Goal: Transaction & Acquisition: Book appointment/travel/reservation

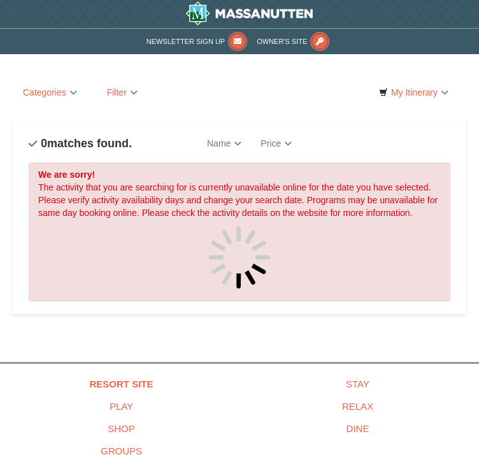
click at [0, 0] on link "Lift Tickets" at bounding box center [0, 0] width 0 height 0
click at [0, 0] on button "Search" at bounding box center [0, 0] width 0 height 0
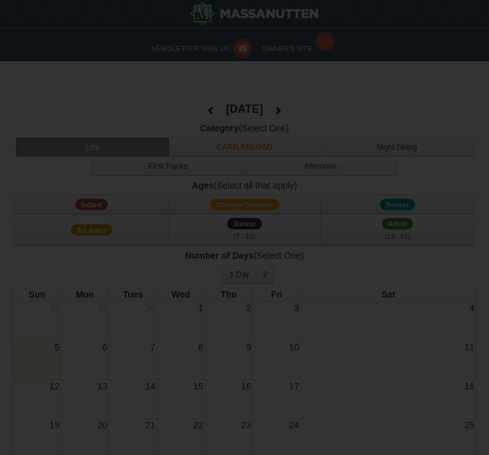
select select "10"
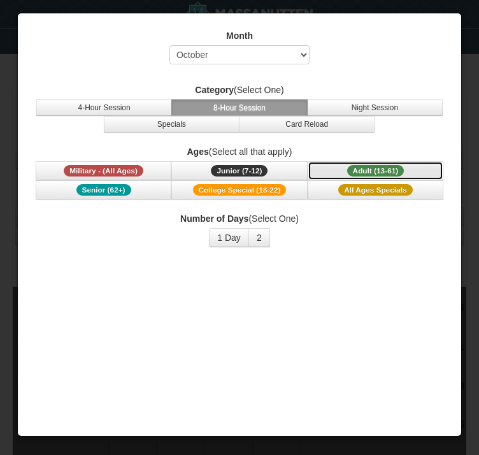
click at [347, 166] on span "Adult (13-61)" at bounding box center [375, 170] width 57 height 11
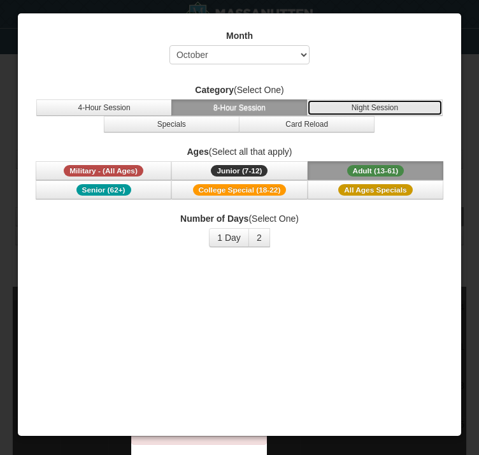
click at [352, 102] on button "Night Session" at bounding box center [375, 107] width 136 height 17
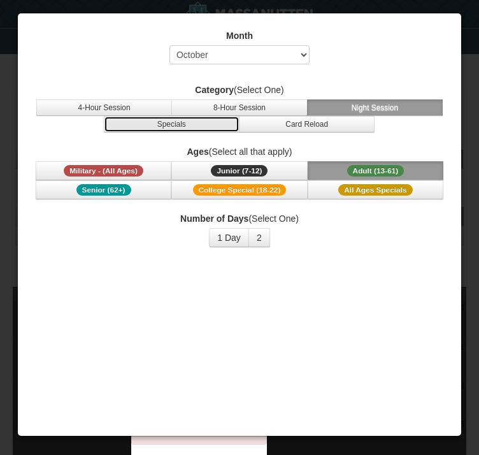
click at [203, 126] on button "Specials" at bounding box center [172, 124] width 136 height 17
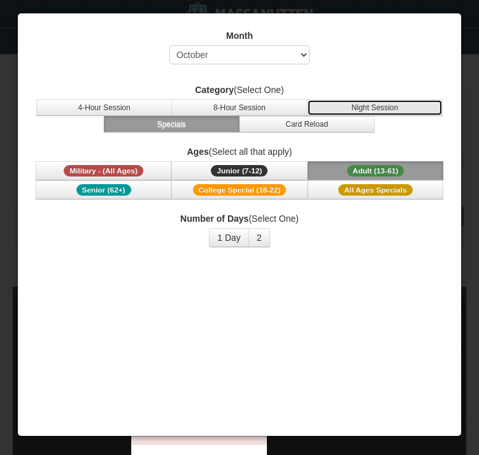
click at [330, 106] on button "Night Session" at bounding box center [375, 107] width 136 height 17
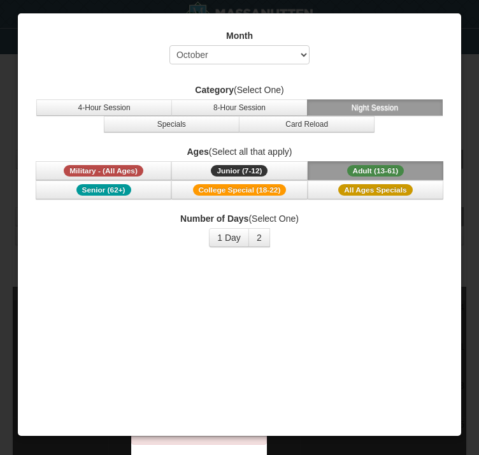
click at [46, 248] on div at bounding box center [239, 227] width 479 height 455
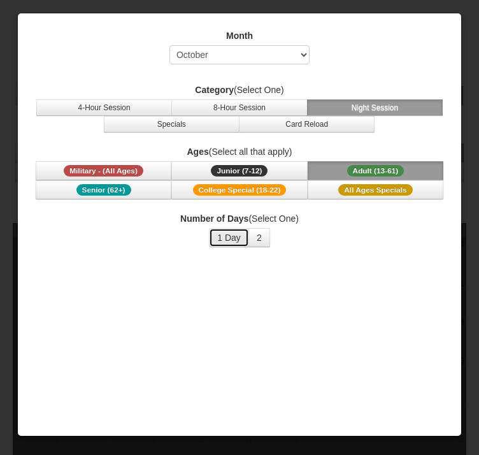
click at [236, 247] on button "1 Day" at bounding box center [229, 237] width 40 height 19
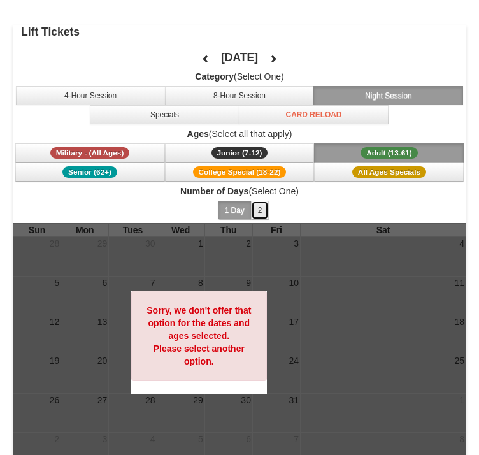
click at [251, 210] on button "2" at bounding box center [260, 210] width 18 height 19
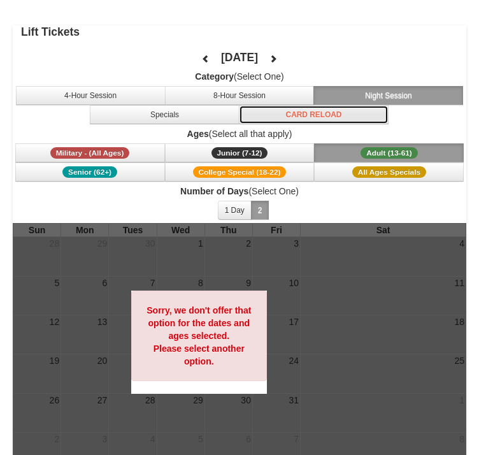
click at [239, 111] on button "Card Reload" at bounding box center [314, 114] width 150 height 19
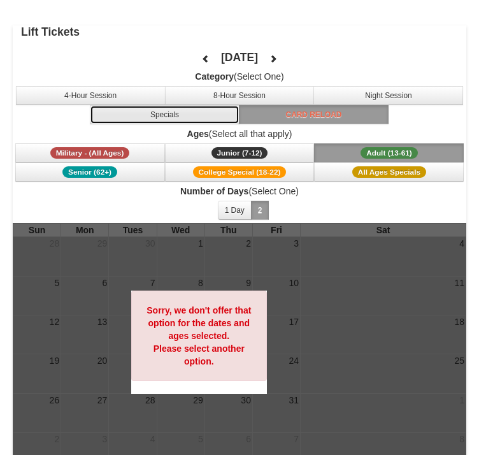
click at [127, 115] on button "Specials" at bounding box center [165, 114] width 150 height 19
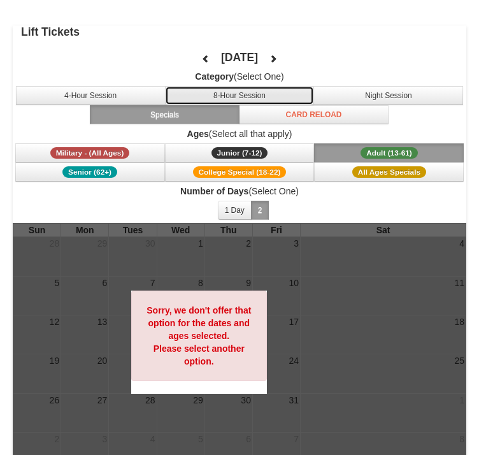
click at [196, 92] on button "8-Hour Session" at bounding box center [240, 95] width 150 height 19
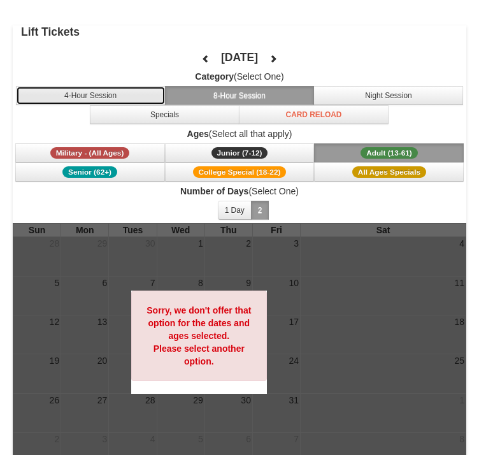
click at [68, 103] on button "4-Hour Session" at bounding box center [91, 95] width 150 height 19
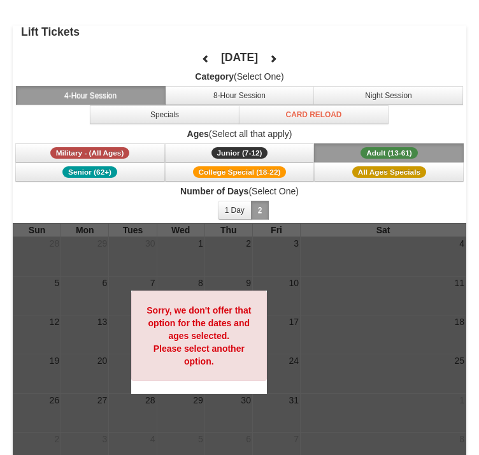
click at [265, 25] on h4 "Lift Tickets" at bounding box center [243, 31] width 445 height 13
click at [140, 115] on button "Specials" at bounding box center [165, 114] width 150 height 19
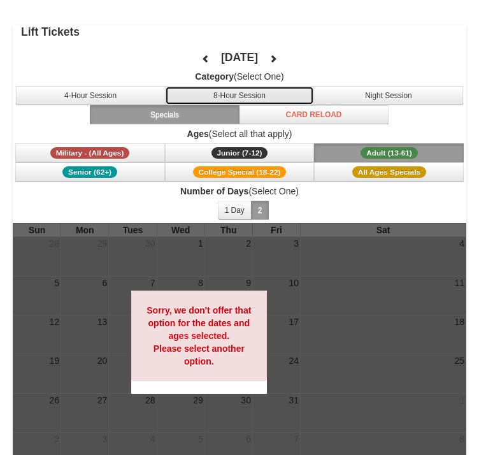
click at [171, 91] on button "8-Hour Session" at bounding box center [240, 95] width 150 height 19
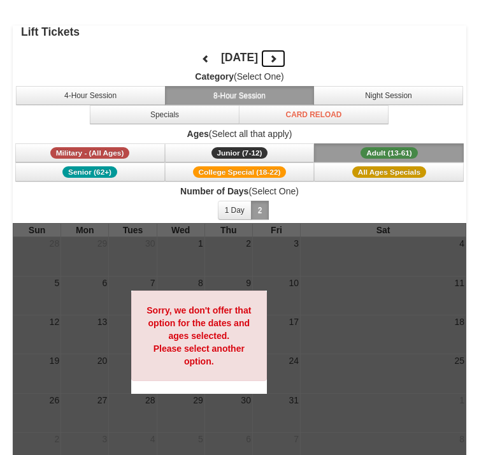
click at [261, 54] on button at bounding box center [273, 58] width 25 height 19
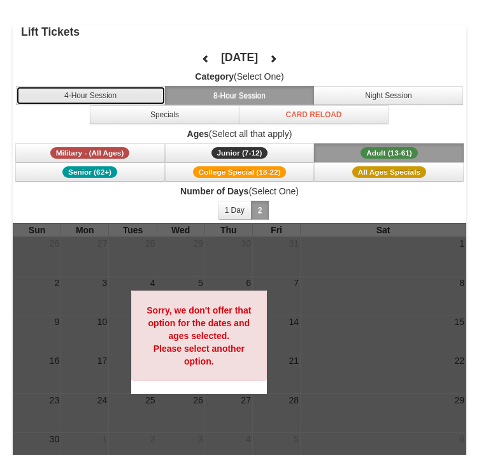
click at [103, 95] on button "4-Hour Session" at bounding box center [91, 95] width 150 height 19
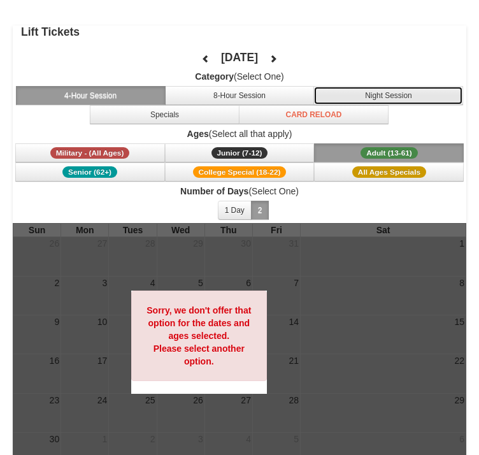
click at [313, 95] on button "Night Session" at bounding box center [388, 95] width 150 height 19
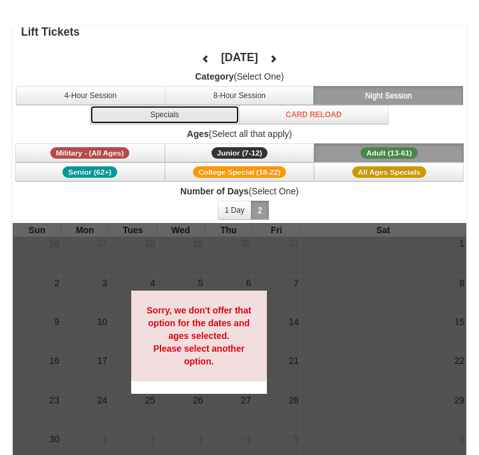
click at [140, 115] on button "Specials" at bounding box center [165, 114] width 150 height 19
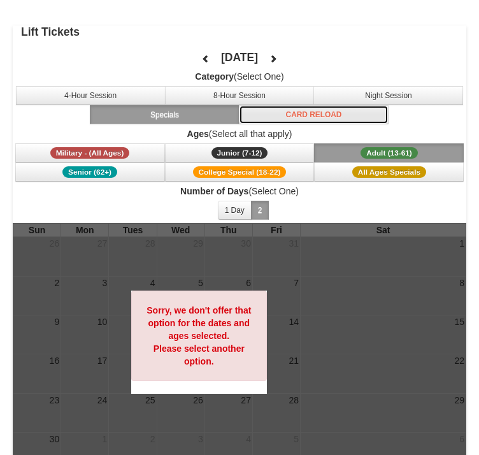
click at [239, 115] on button "Card Reload" at bounding box center [314, 114] width 150 height 19
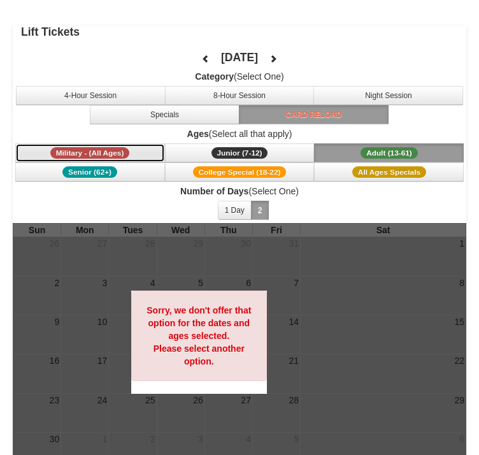
click at [67, 147] on span "Military - (All Ages)" at bounding box center [90, 152] width 80 height 11
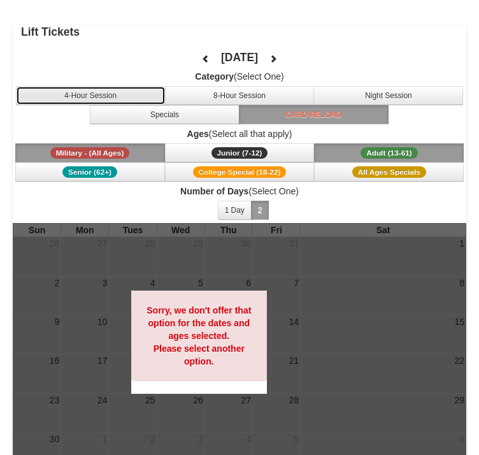
click at [59, 97] on button "4-Hour Session" at bounding box center [91, 95] width 150 height 19
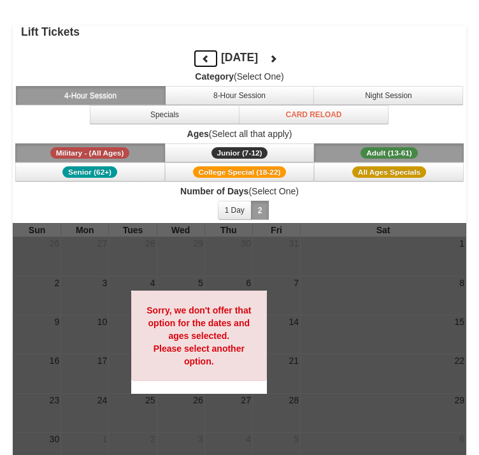
click at [201, 59] on icon at bounding box center [205, 58] width 9 height 9
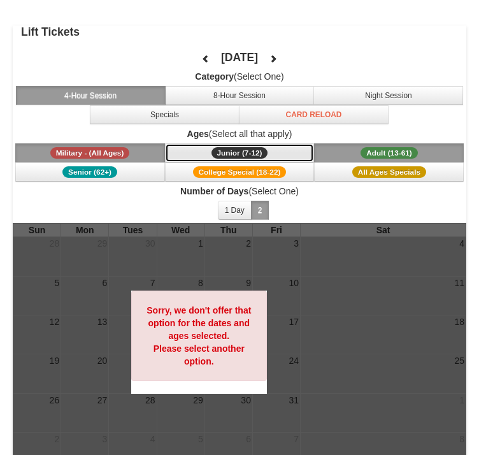
click at [211, 154] on span "Junior (7-12)" at bounding box center [239, 152] width 57 height 11
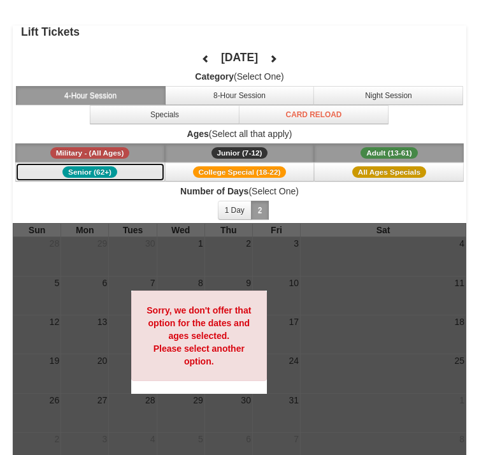
click at [92, 169] on span "Senior (62+)" at bounding box center [89, 171] width 55 height 11
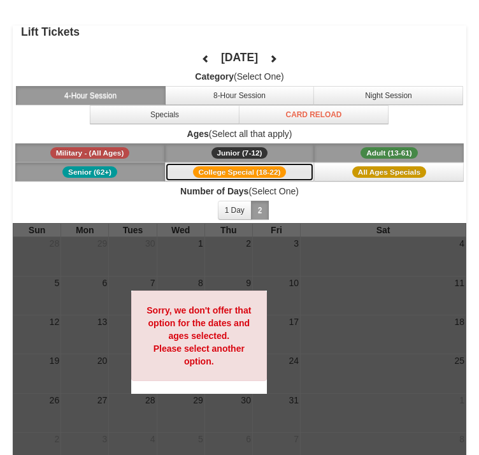
click at [193, 171] on span "College Special (18-22)" at bounding box center [240, 171] width 94 height 11
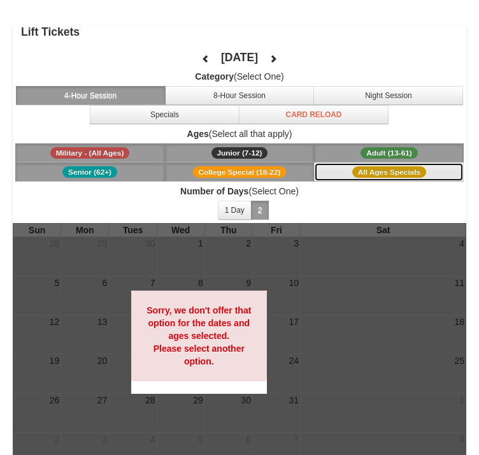
click at [352, 172] on span "All Ages Specials" at bounding box center [389, 171] width 74 height 11
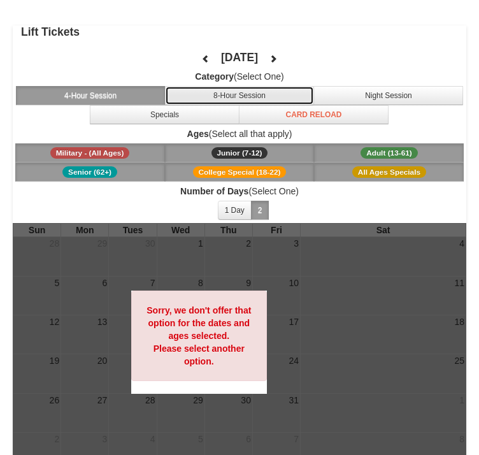
click at [171, 92] on button "8-Hour Session" at bounding box center [240, 95] width 150 height 19
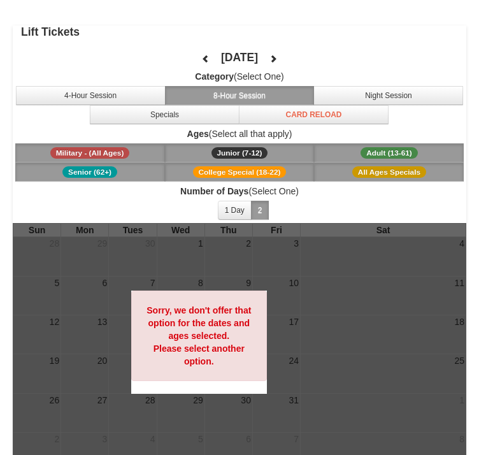
click at [211, 150] on span "Junior (7-12)" at bounding box center [239, 152] width 57 height 11
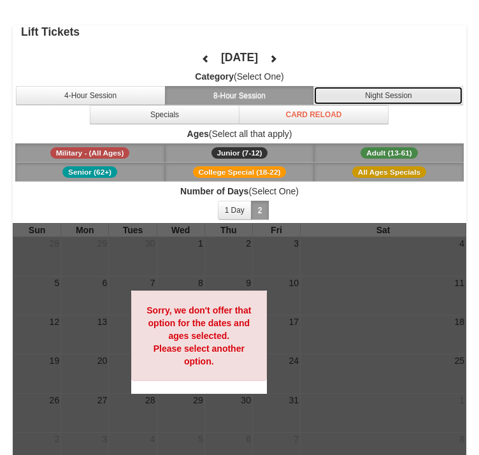
click at [313, 89] on button "Night Session" at bounding box center [388, 95] width 150 height 19
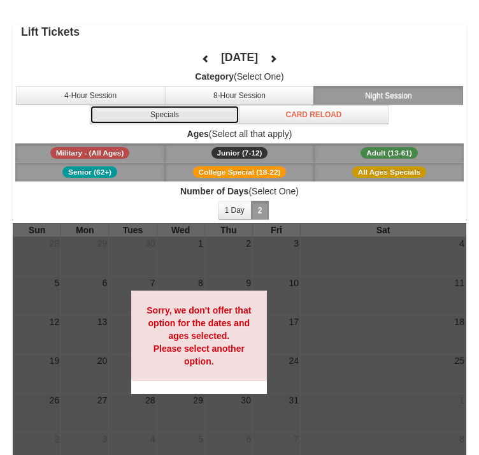
click at [97, 117] on button "Specials" at bounding box center [165, 114] width 150 height 19
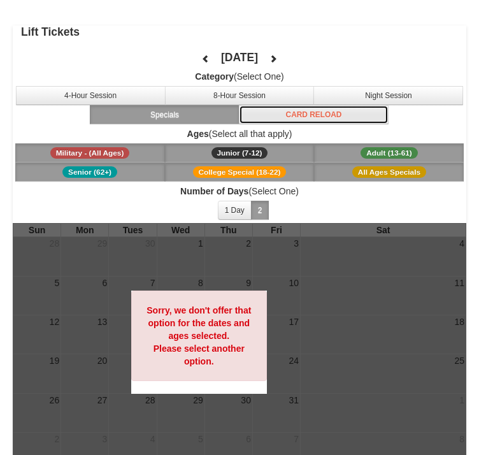
click at [239, 108] on button "Card Reload" at bounding box center [314, 114] width 150 height 19
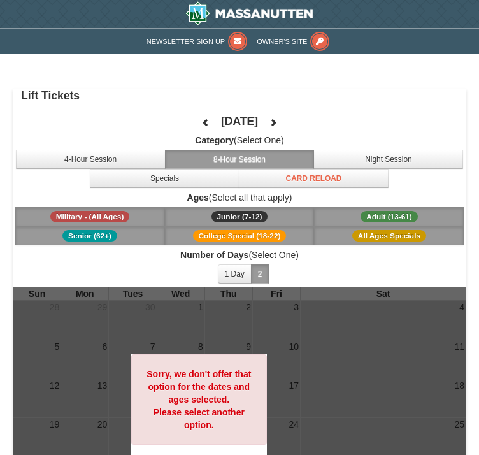
scroll to position [64, 0]
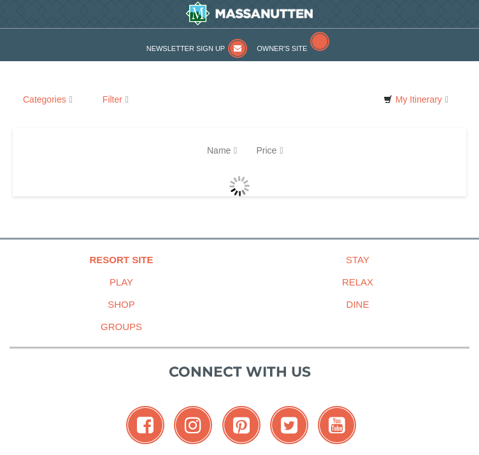
select select "10"
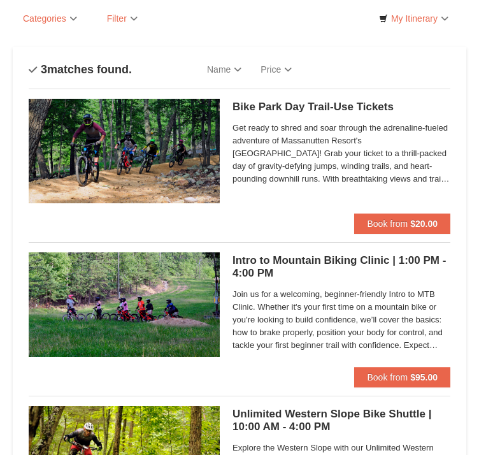
scroll to position [64, 0]
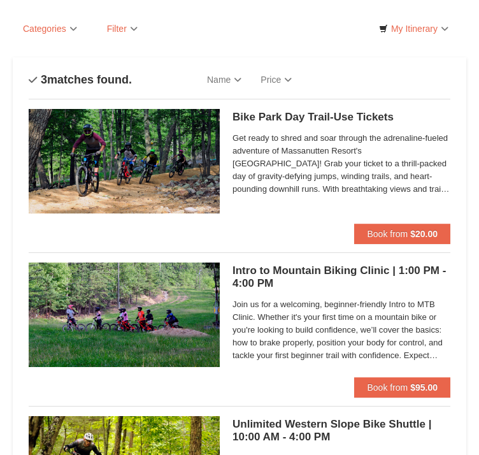
click at [0, 0] on link "Lift Tickets" at bounding box center [0, 0] width 0 height 0
click at [0, 0] on button "Search" at bounding box center [0, 0] width 0 height 0
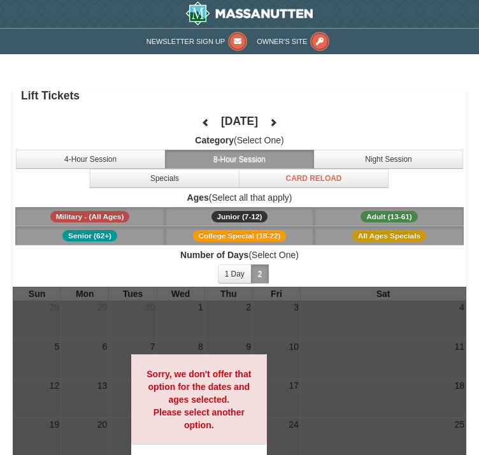
click at [251, 273] on button "2" at bounding box center [260, 273] width 18 height 19
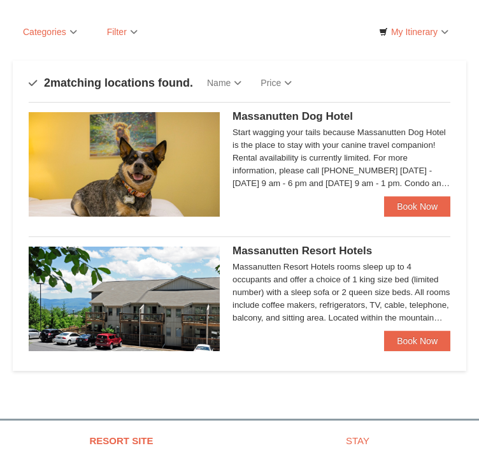
scroll to position [64, 0]
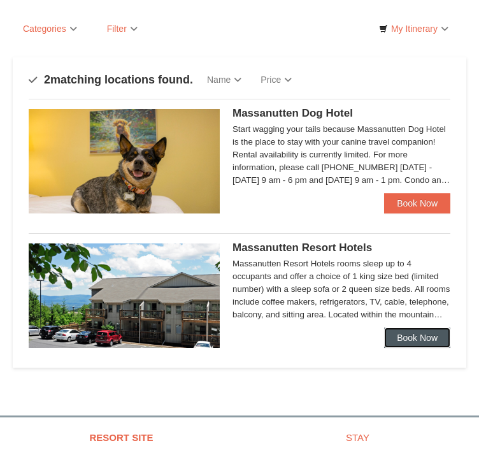
click at [413, 327] on link "Book Now" at bounding box center [417, 337] width 66 height 20
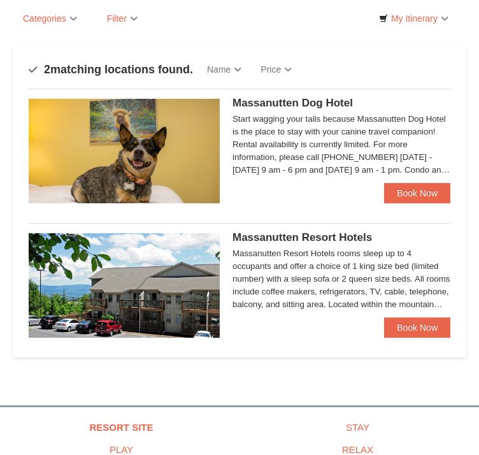
scroll to position [0, 79]
